Goal: Task Accomplishment & Management: Manage account settings

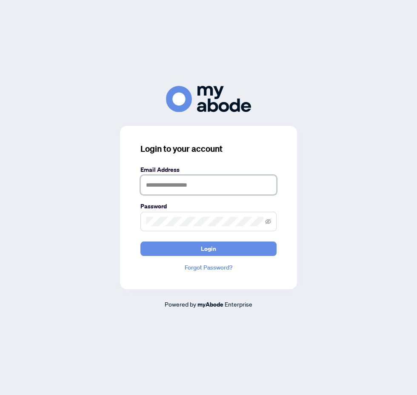
click at [226, 195] on input "text" at bounding box center [208, 185] width 136 height 20
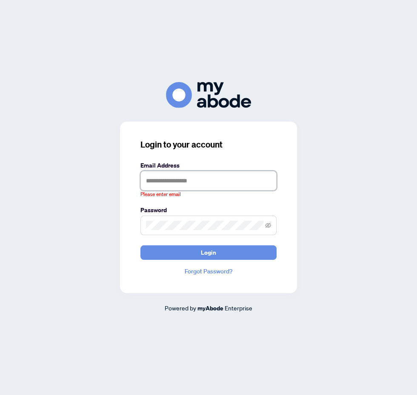
type input "**********"
click at [140, 246] on button "Login" at bounding box center [208, 253] width 136 height 14
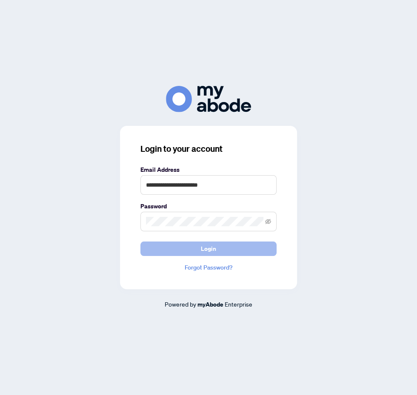
click at [251, 256] on button "Login" at bounding box center [208, 249] width 136 height 14
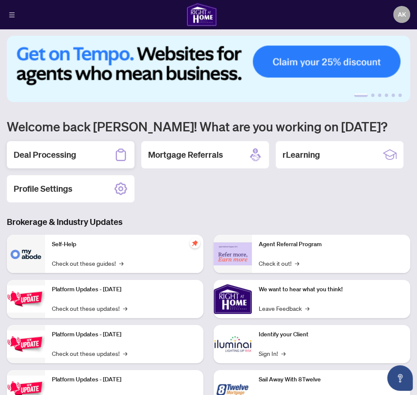
click at [71, 151] on h2 "Deal Processing" at bounding box center [45, 155] width 63 height 12
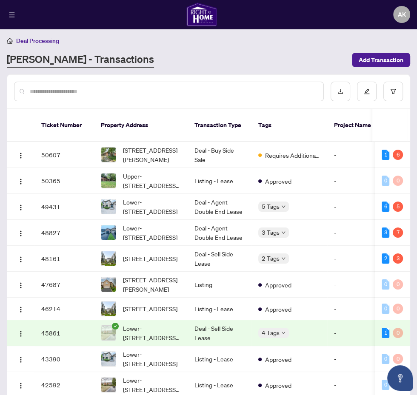
click at [160, 150] on span "[STREET_ADDRESS][PERSON_NAME]" at bounding box center [152, 155] width 58 height 19
click at [160, 146] on span "[STREET_ADDRESS][PERSON_NAME]" at bounding box center [152, 155] width 58 height 19
click at [157, 154] on td "[STREET_ADDRESS][PERSON_NAME]" at bounding box center [141, 155] width 94 height 26
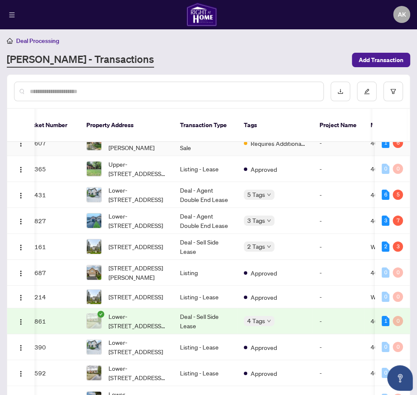
scroll to position [0, 14]
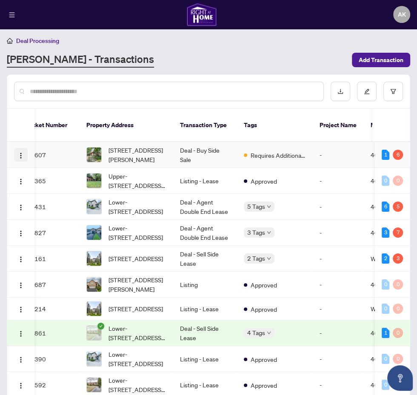
click at [20, 152] on img "button" at bounding box center [20, 155] width 7 height 7
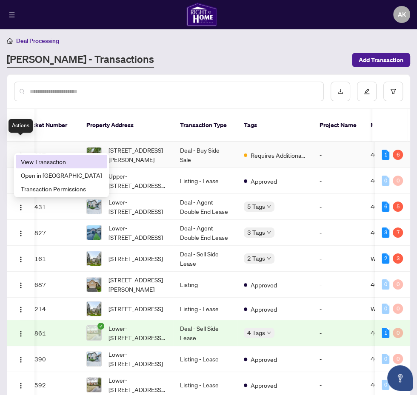
click at [60, 161] on span "View Transaction" at bounding box center [61, 161] width 81 height 9
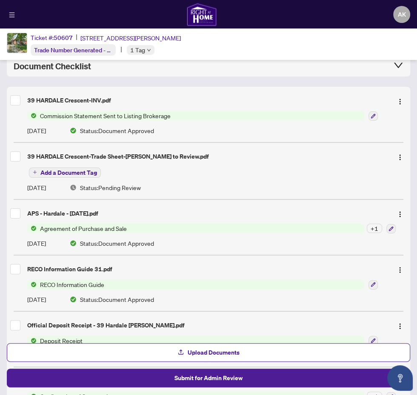
scroll to position [72, 0]
click at [88, 111] on span "Commission Statement Sent to Listing Brokerage" at bounding box center [105, 115] width 137 height 9
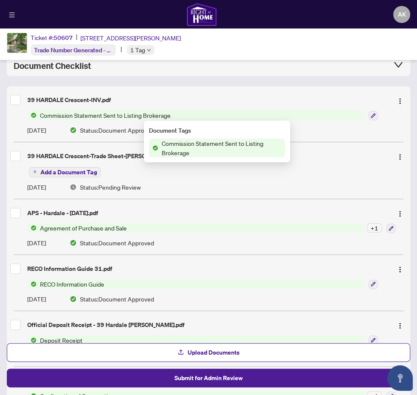
click at [91, 101] on div "39 HARDALE Crescent-INV.pdf" at bounding box center [206, 99] width 359 height 9
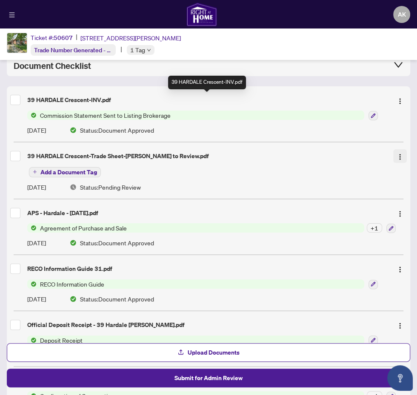
click at [400, 156] on img "button" at bounding box center [400, 157] width 7 height 7
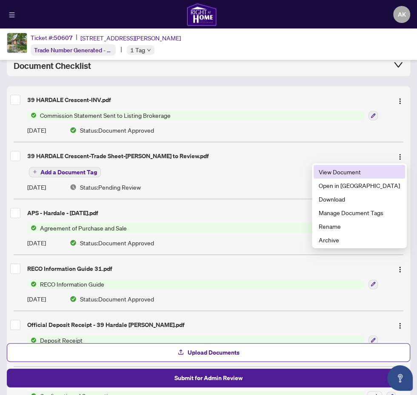
click at [369, 174] on span "View Document" at bounding box center [359, 171] width 81 height 9
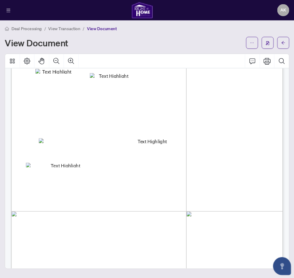
scroll to position [54, 0]
click at [297, 209] on span "Sub-Total" at bounding box center [296, 208] width 19 height 5
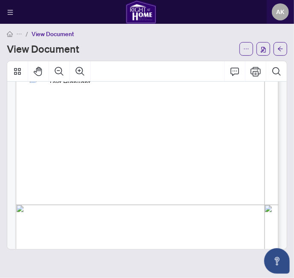
scroll to position [133, 0]
click at [246, 52] on span "button" at bounding box center [246, 49] width 6 height 14
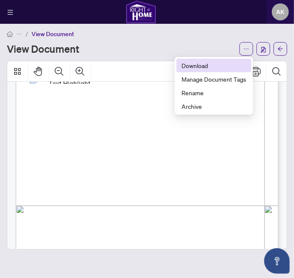
click at [200, 65] on span "Download" at bounding box center [213, 65] width 65 height 9
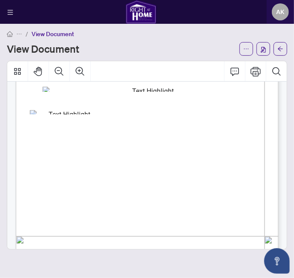
scroll to position [104, 0]
click at [281, 53] on span "button" at bounding box center [280, 49] width 6 height 14
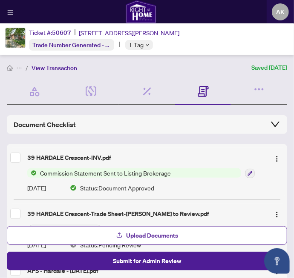
click at [197, 234] on button "Upload Documents" at bounding box center [147, 235] width 280 height 19
click at [199, 235] on button "Upload Documents" at bounding box center [147, 235] width 280 height 19
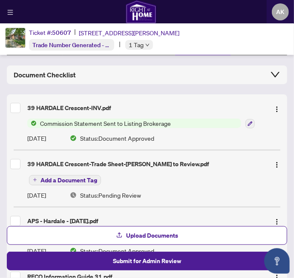
scroll to position [47, 0]
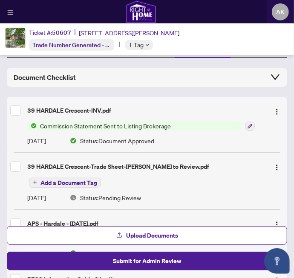
click at [160, 165] on div "39 HARDALE Crescent-Trade Sheet-[PERSON_NAME] to Review.pdf" at bounding box center [145, 166] width 236 height 9
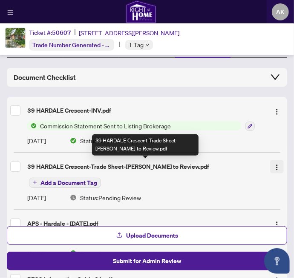
click at [276, 167] on img "button" at bounding box center [276, 167] width 7 height 7
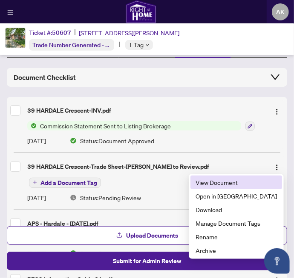
click at [241, 184] on span "View Document" at bounding box center [235, 182] width 81 height 9
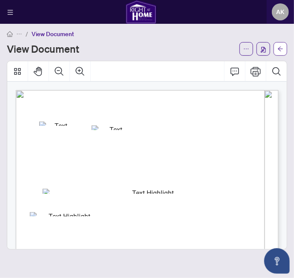
click at [285, 46] on button "button" at bounding box center [280, 49] width 14 height 14
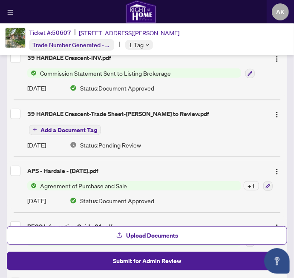
scroll to position [111, 0]
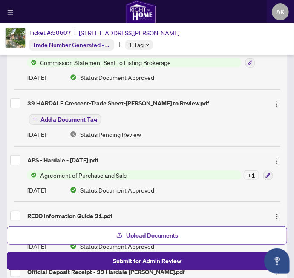
click at [186, 237] on button "Upload Documents" at bounding box center [147, 235] width 280 height 19
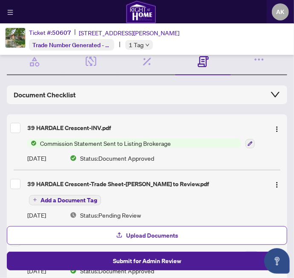
scroll to position [0, 0]
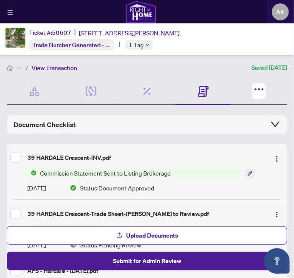
click at [262, 89] on icon "button" at bounding box center [262, 90] width 2 height 2
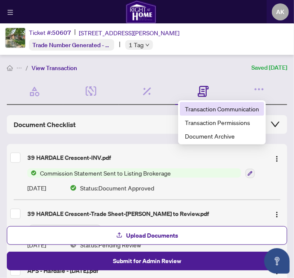
click at [252, 108] on span "Transaction Communication" at bounding box center [222, 108] width 74 height 9
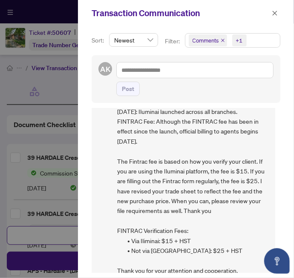
scroll to position [183, 0]
